Goal: Task Accomplishment & Management: Use online tool/utility

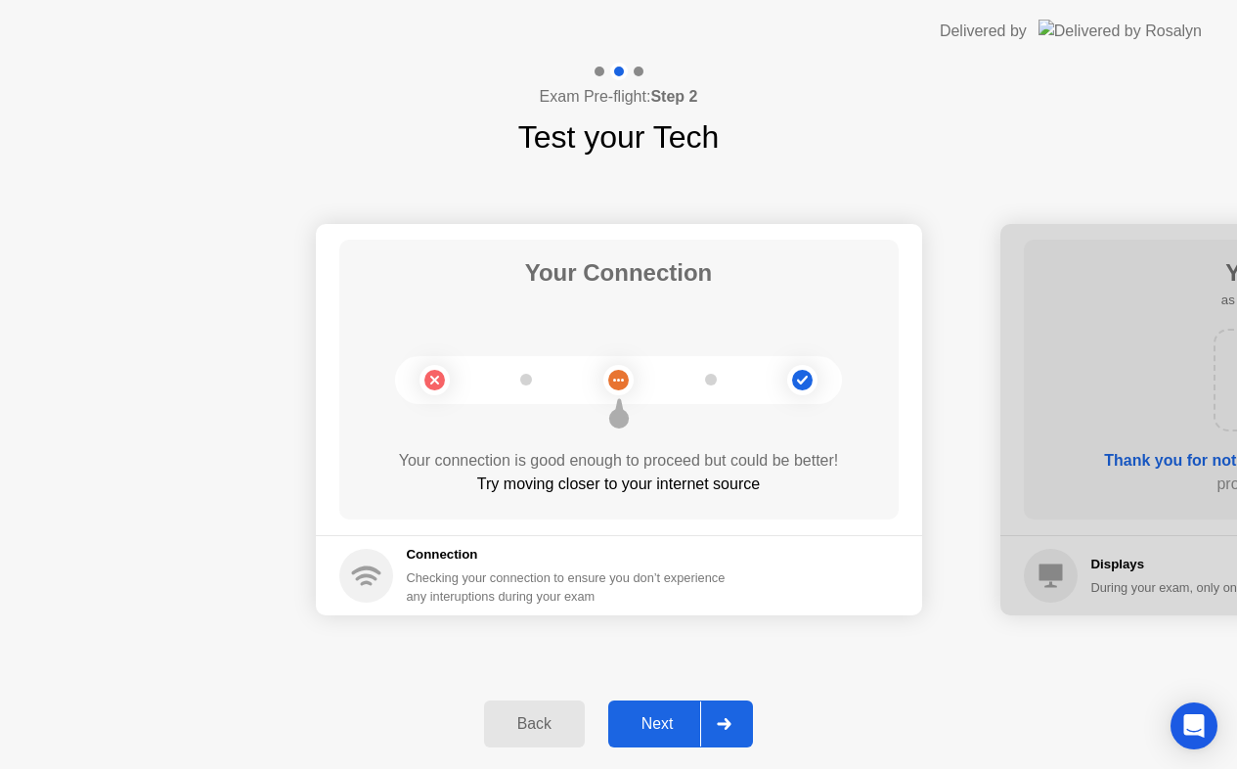
click at [652, 720] on div "Next" at bounding box center [657, 724] width 87 height 18
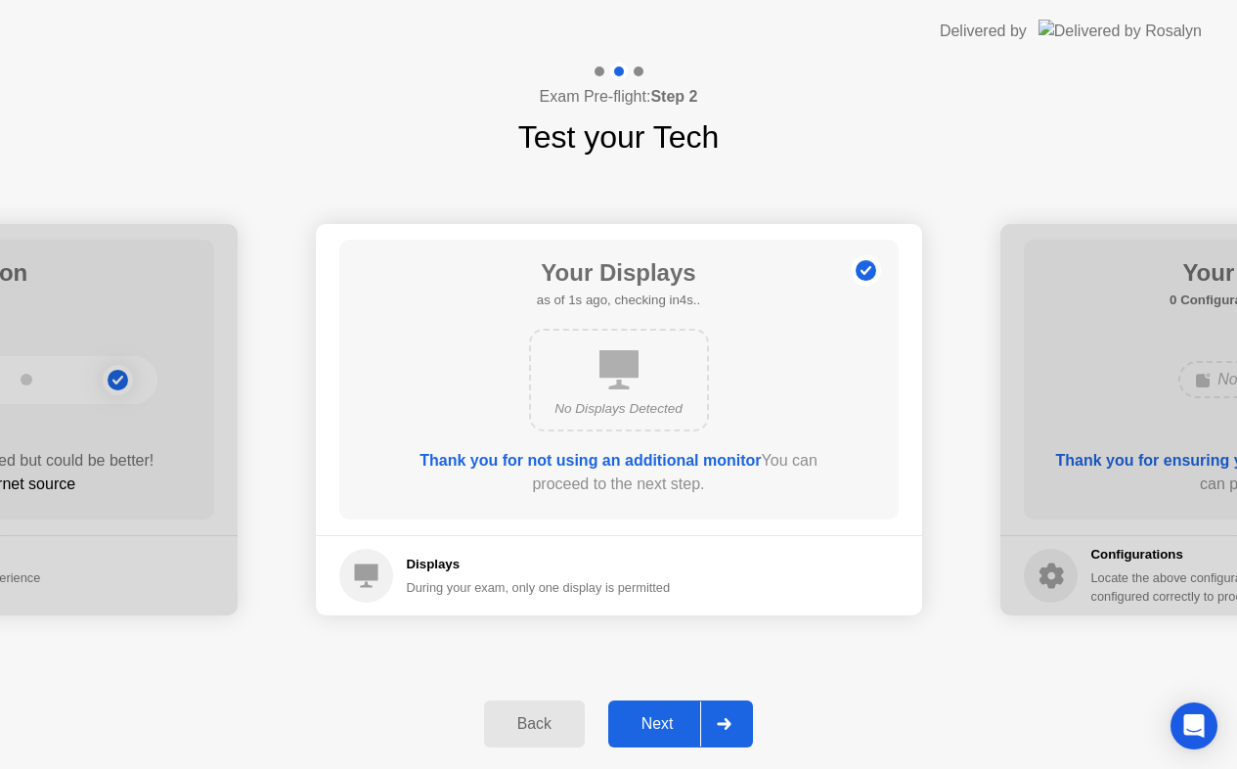
click at [652, 720] on div "Next" at bounding box center [657, 724] width 87 height 18
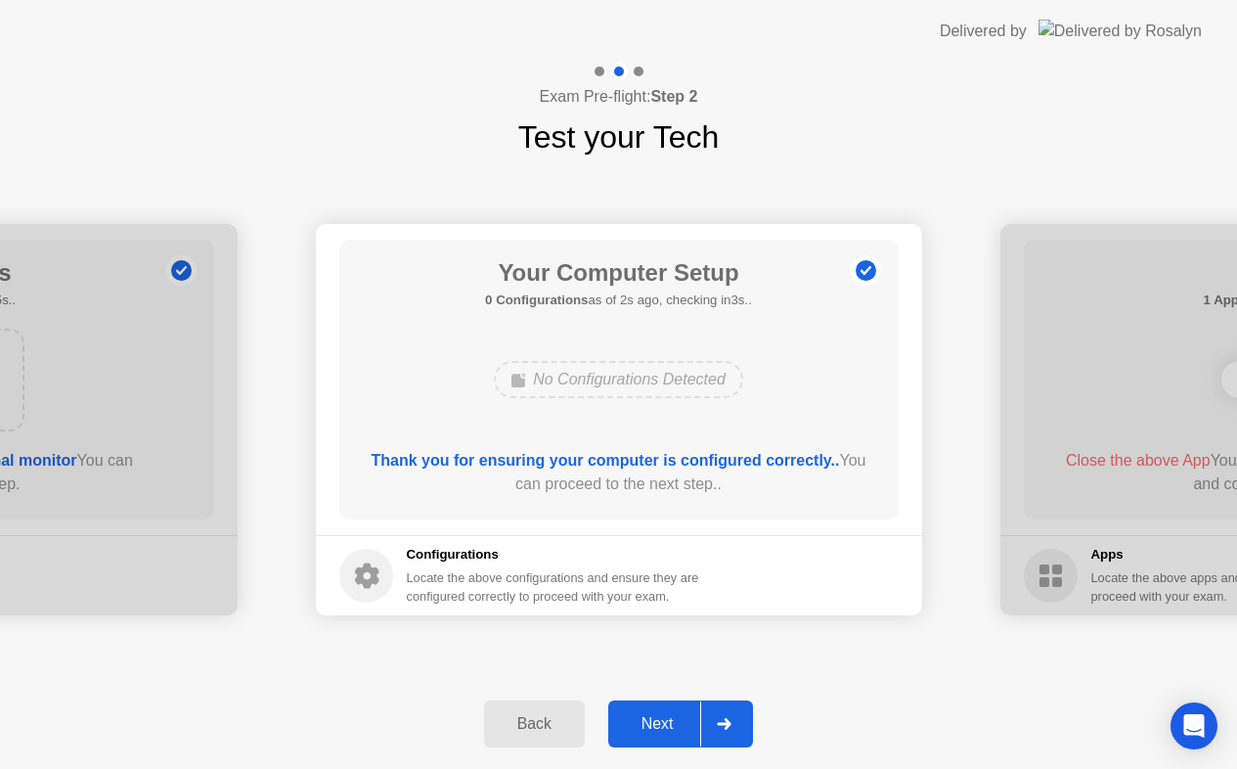
click at [652, 720] on div "Next" at bounding box center [657, 724] width 87 height 18
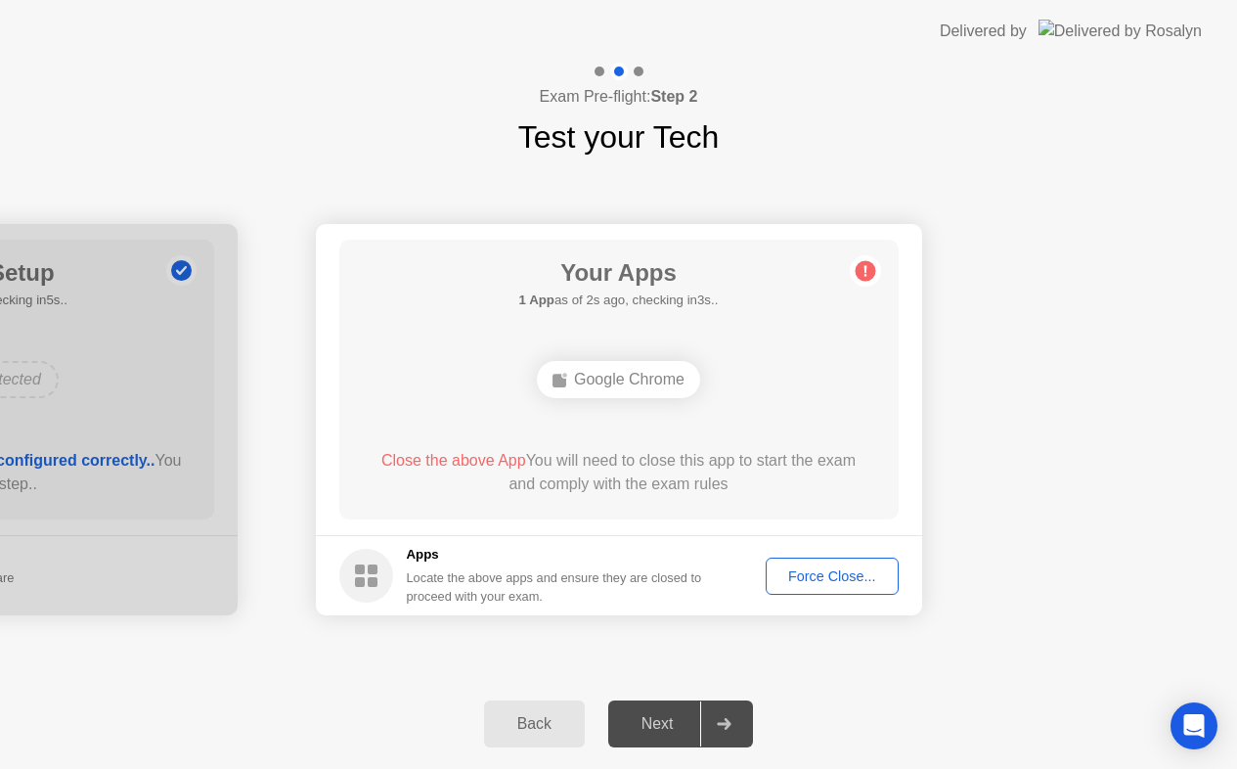
click at [836, 577] on div "Force Close..." at bounding box center [832, 576] width 119 height 16
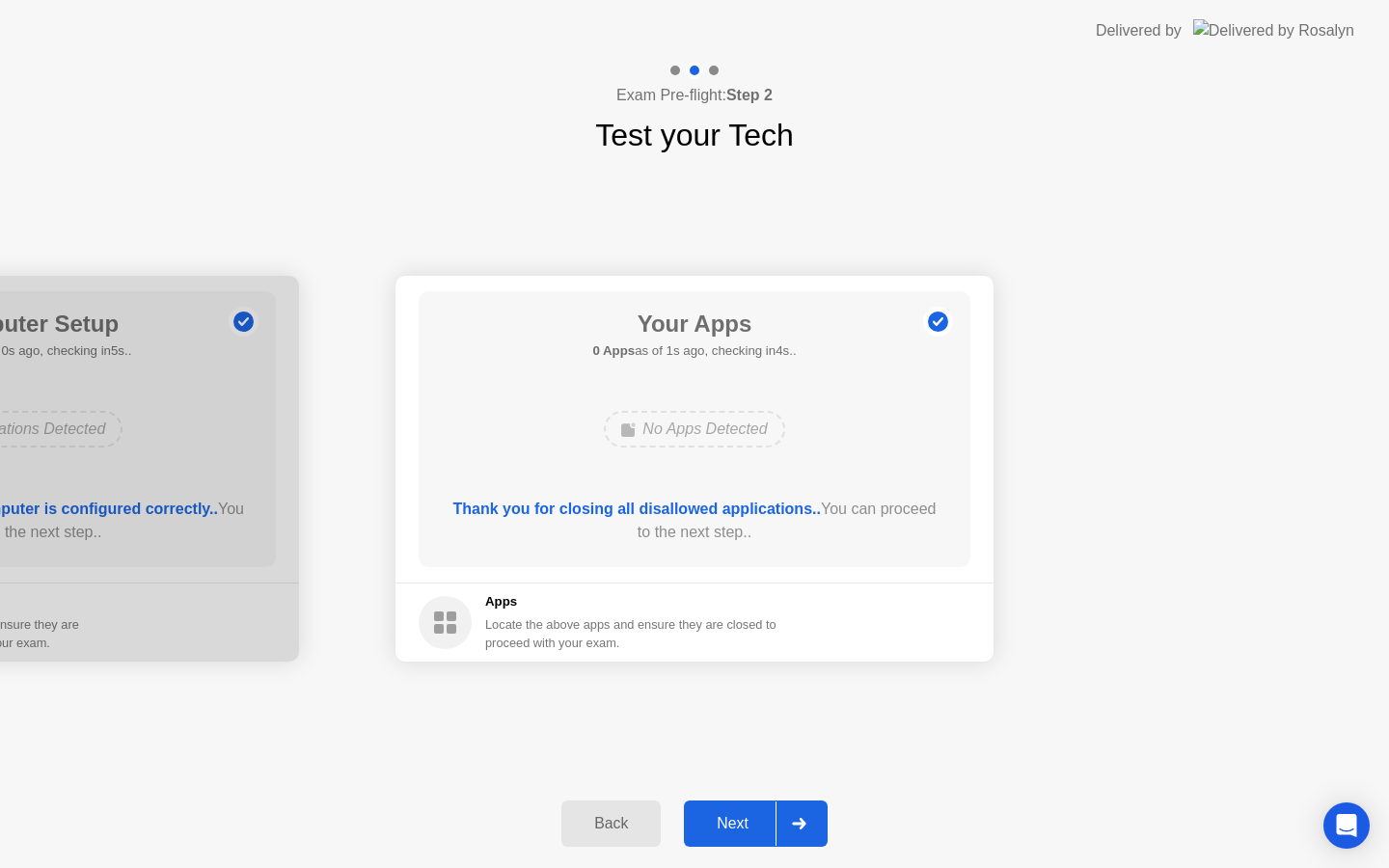
click at [749, 808] on button "Next" at bounding box center [756, 824] width 144 height 46
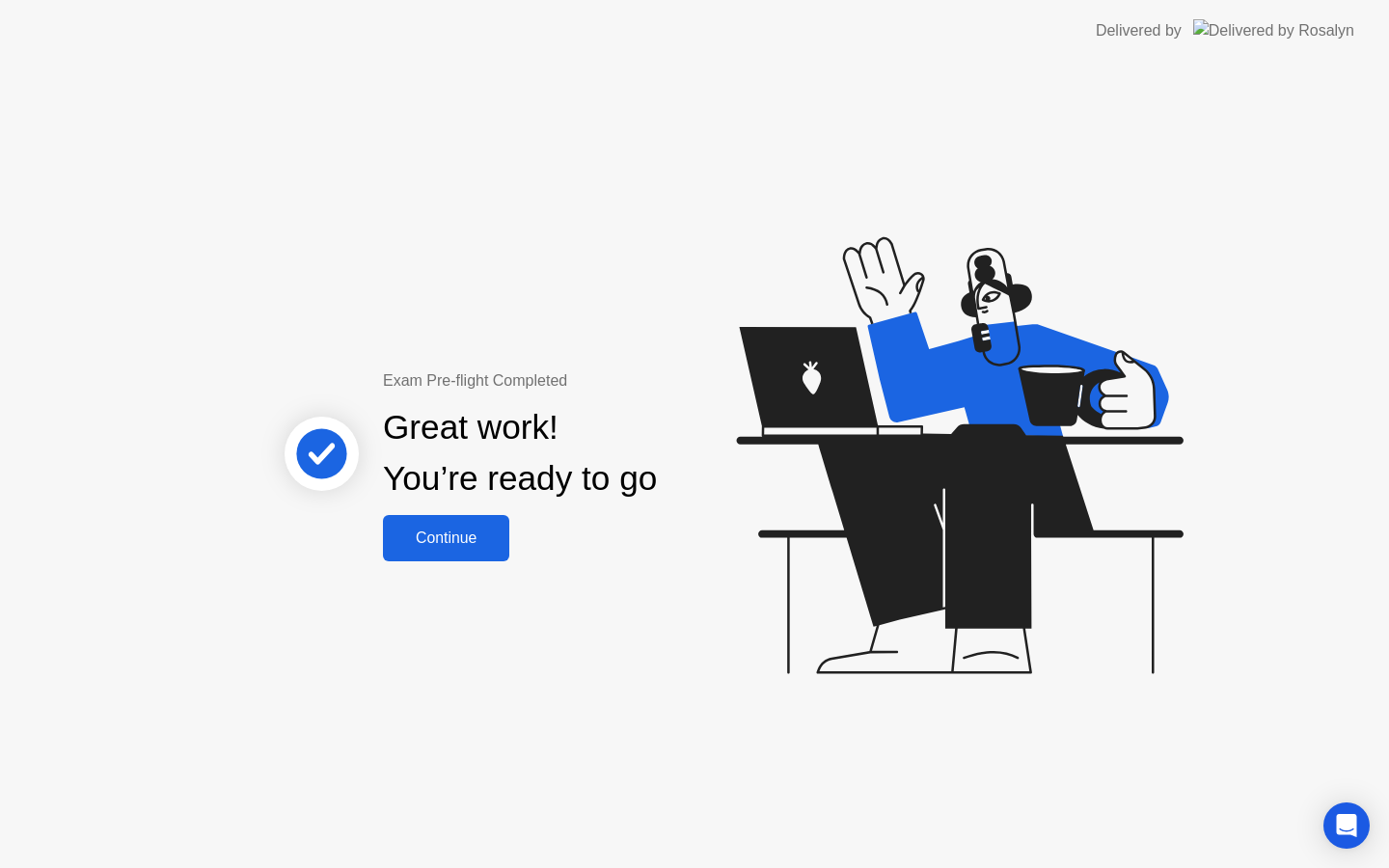
click at [455, 543] on div "Continue" at bounding box center [446, 539] width 114 height 18
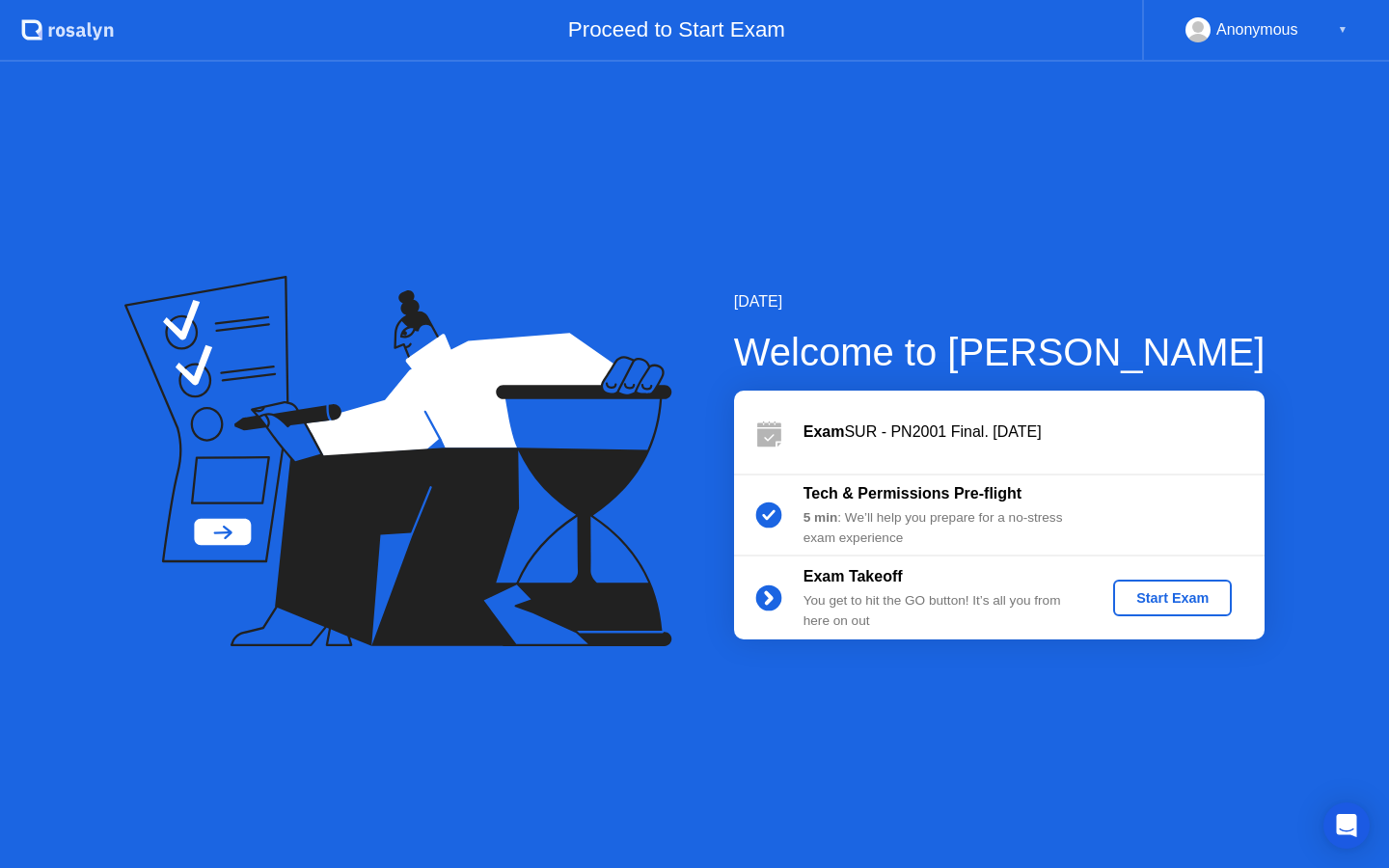
click at [1148, 597] on div "Start Exam" at bounding box center [1173, 599] width 104 height 16
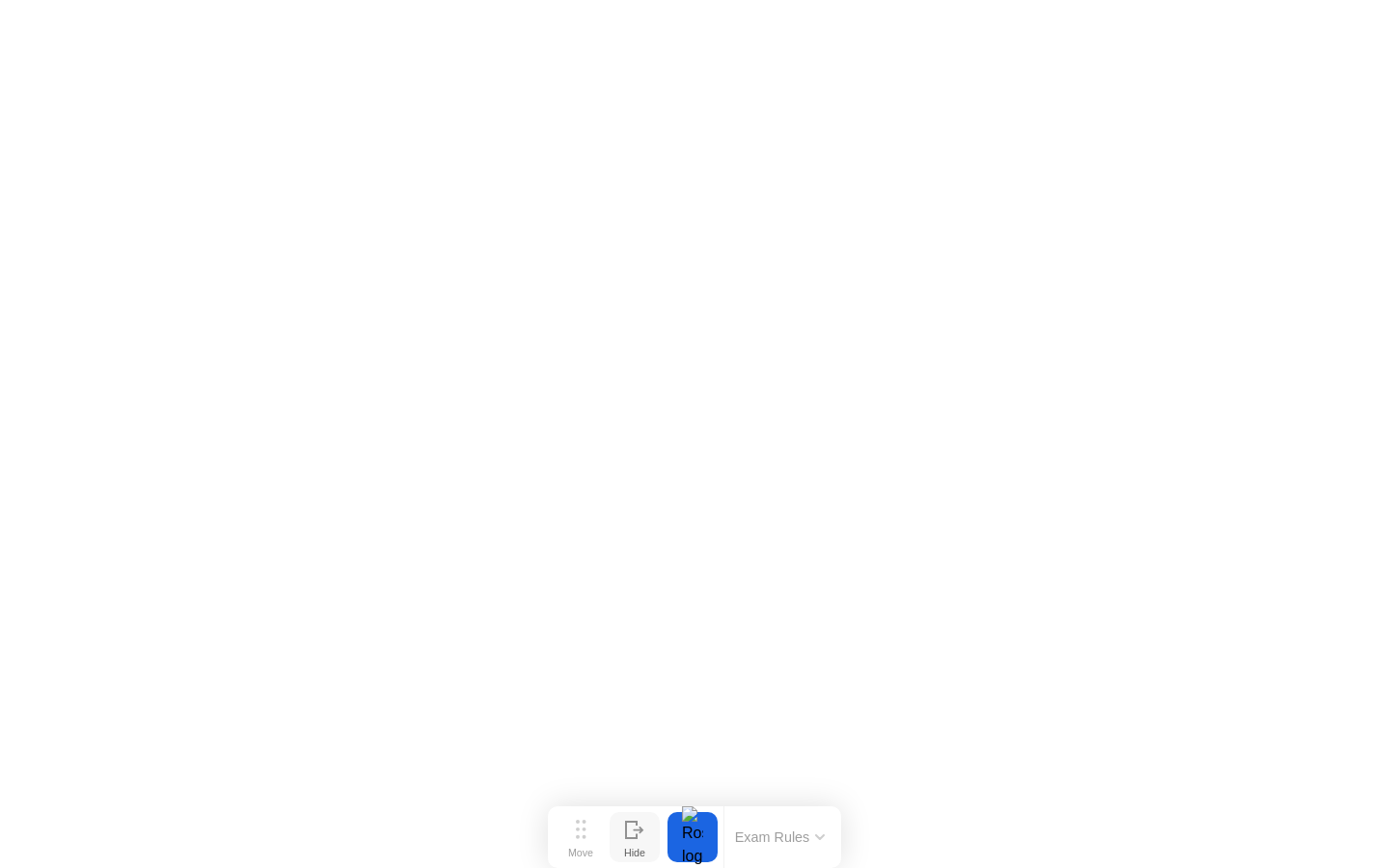
click at [645, 847] on div "Hide" at bounding box center [635, 853] width 22 height 12
click at [1301, 835] on button "Show" at bounding box center [1314, 837] width 50 height 50
click at [680, 841] on div at bounding box center [693, 837] width 40 height 50
click at [829, 843] on button "Exam Rules" at bounding box center [780, 837] width 103 height 18
